Goal: Task Accomplishment & Management: Manage account settings

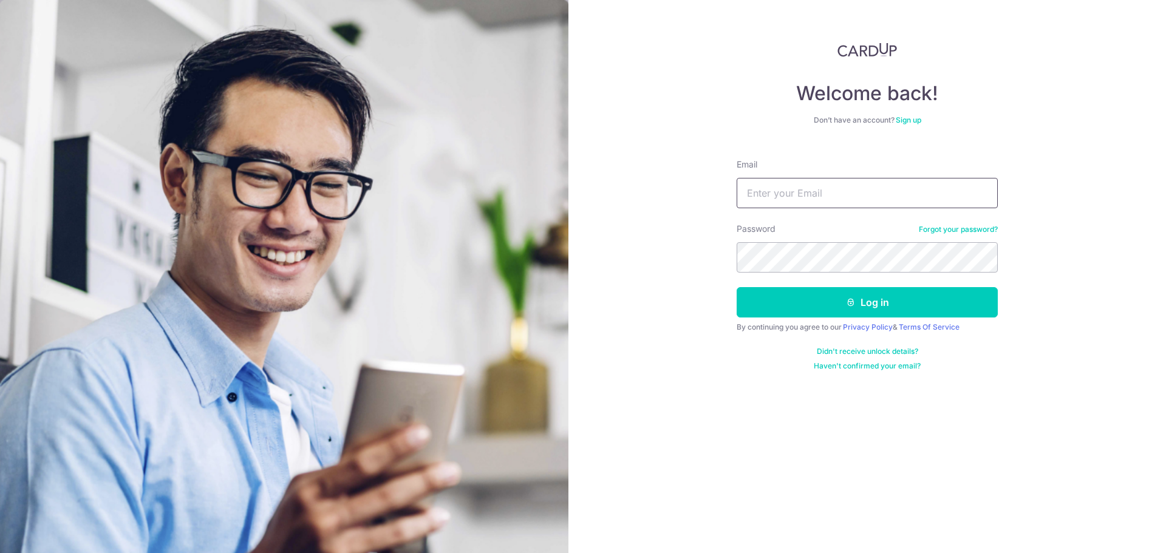
click at [786, 194] on input "Email" at bounding box center [866, 193] width 261 height 30
type input "[PERSON_NAME][EMAIL_ADDRESS][DOMAIN_NAME]"
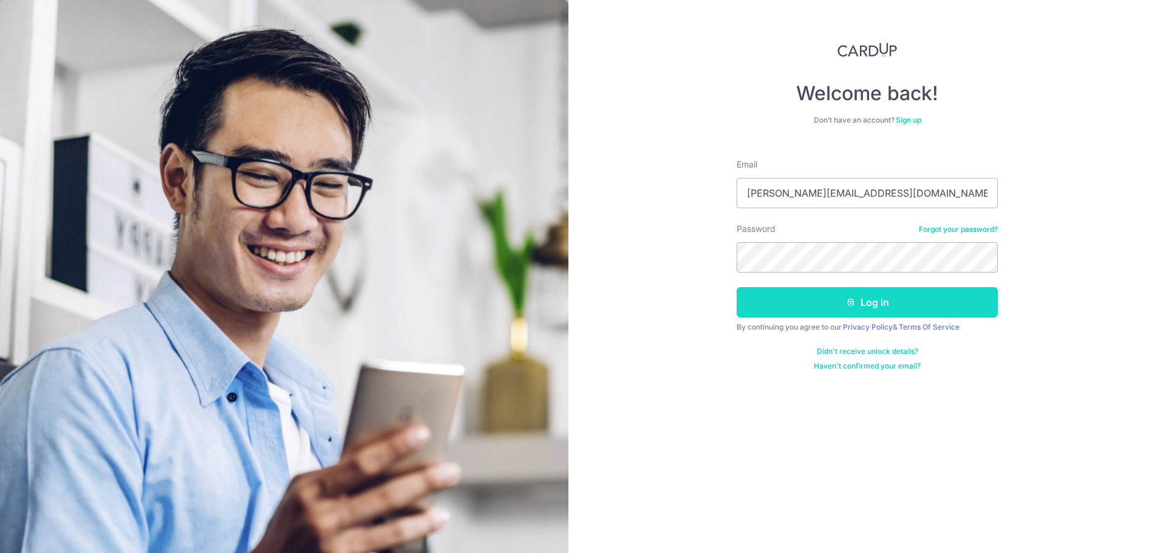
click at [840, 297] on button "Log in" at bounding box center [866, 302] width 261 height 30
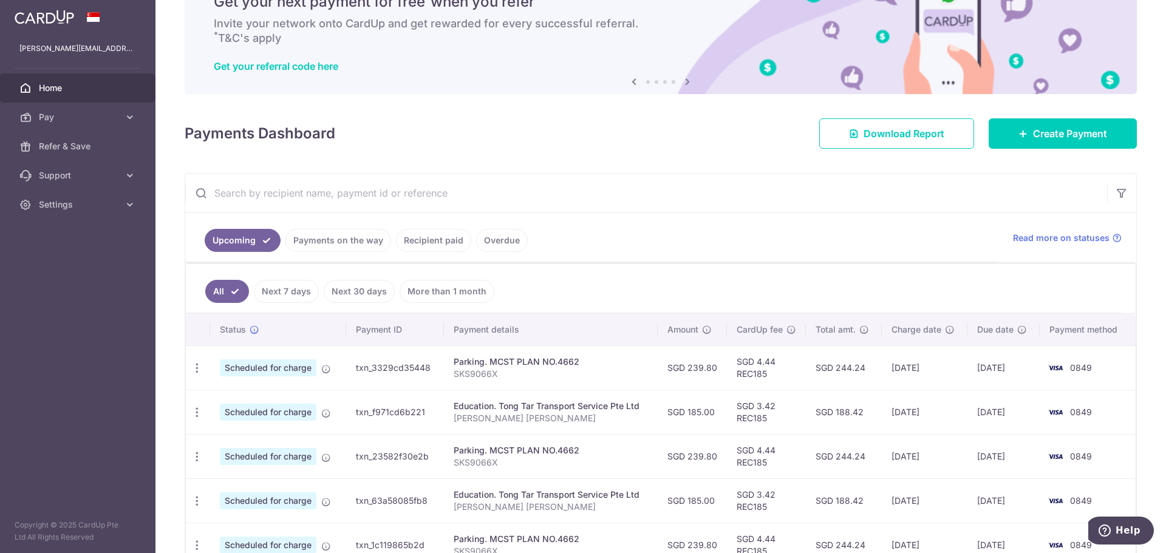
scroll to position [135, 0]
